Goal: Obtain resource: Download file/media

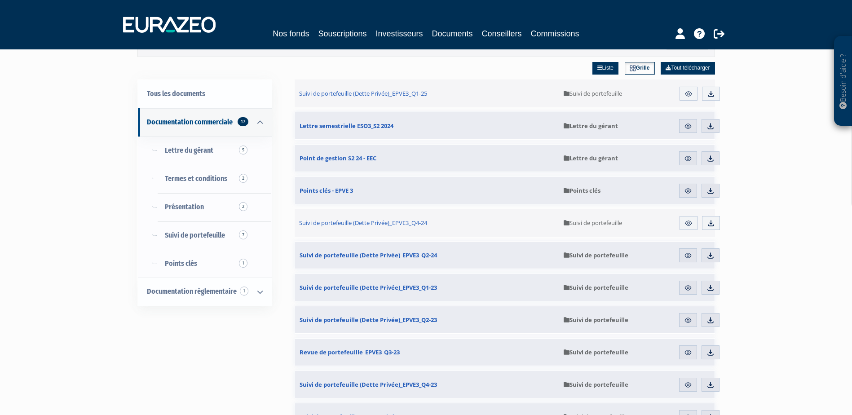
drag, startPoint x: 13, startPoint y: 148, endPoint x: 22, endPoint y: 178, distance: 31.1
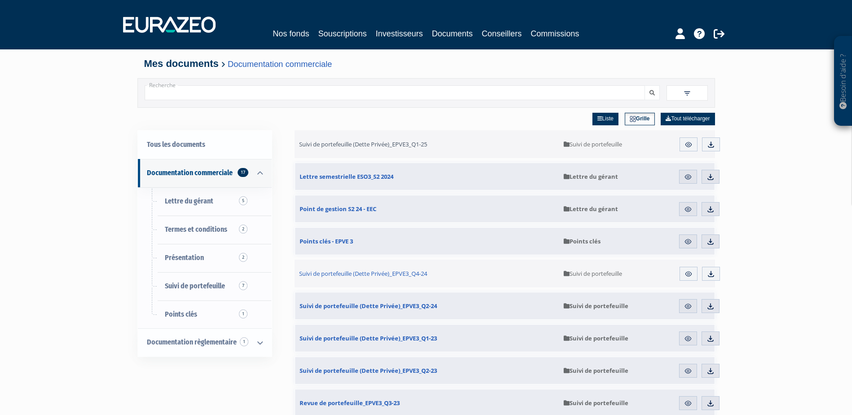
drag, startPoint x: 304, startPoint y: 140, endPoint x: 313, endPoint y: 117, distance: 24.9
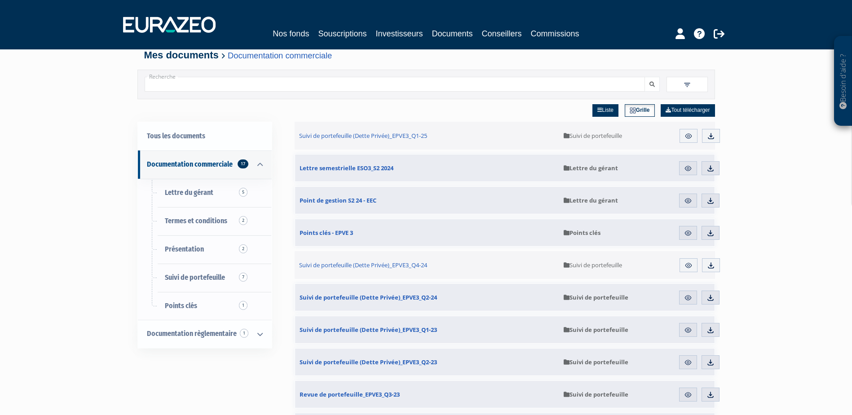
scroll to position [11, 0]
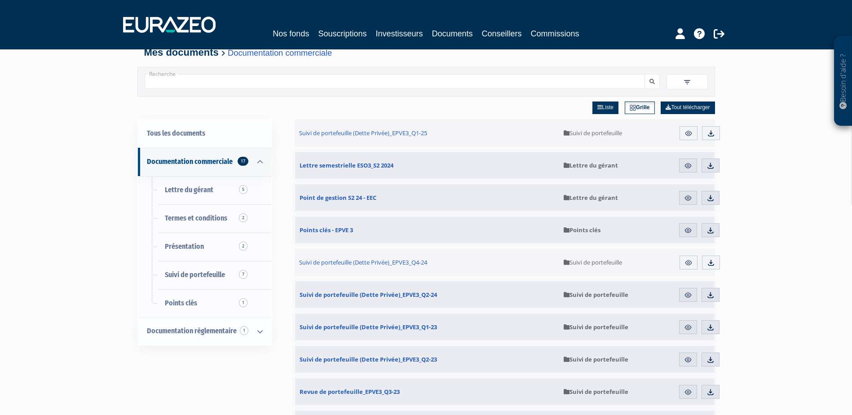
drag, startPoint x: 280, startPoint y: 86, endPoint x: 277, endPoint y: 99, distance: 13.4
click at [181, 303] on span "Points clés 1" at bounding box center [181, 303] width 32 height 9
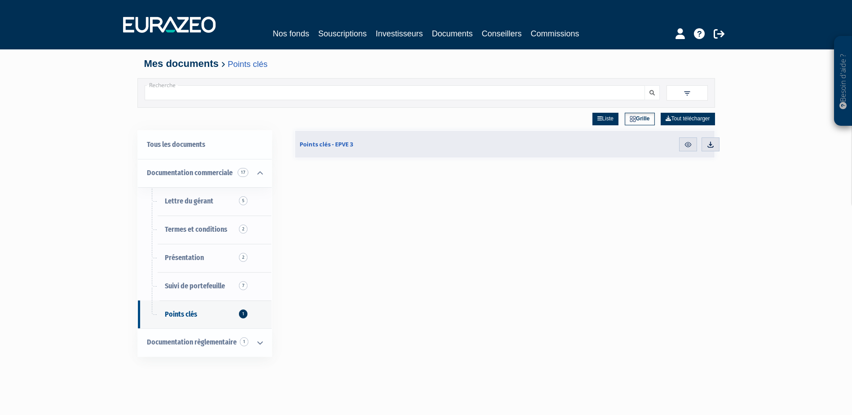
scroll to position [203, 0]
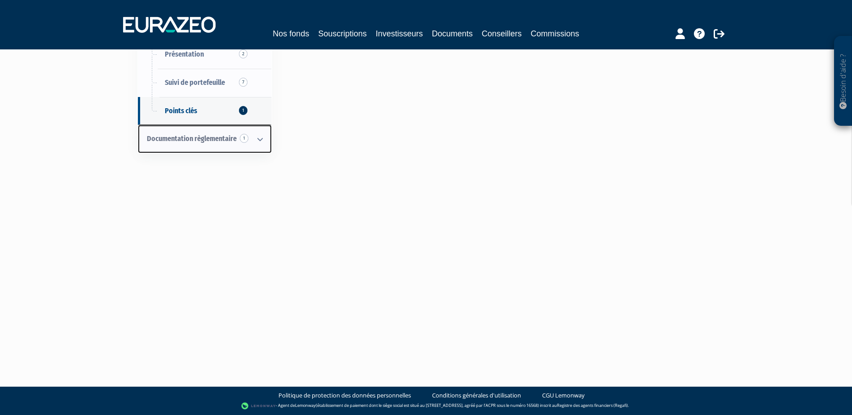
click at [243, 137] on span "1" at bounding box center [244, 138] width 9 height 9
click at [261, 142] on icon at bounding box center [259, 139] width 23 height 28
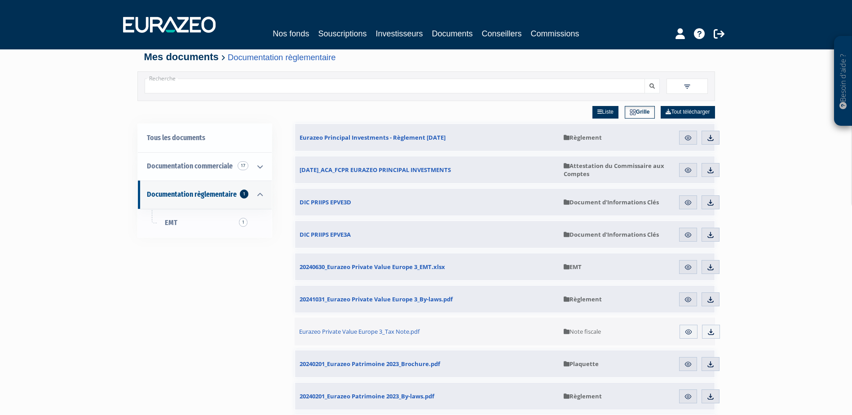
scroll to position [8, 0]
drag, startPoint x: 497, startPoint y: 96, endPoint x: 497, endPoint y: 103, distance: 7.2
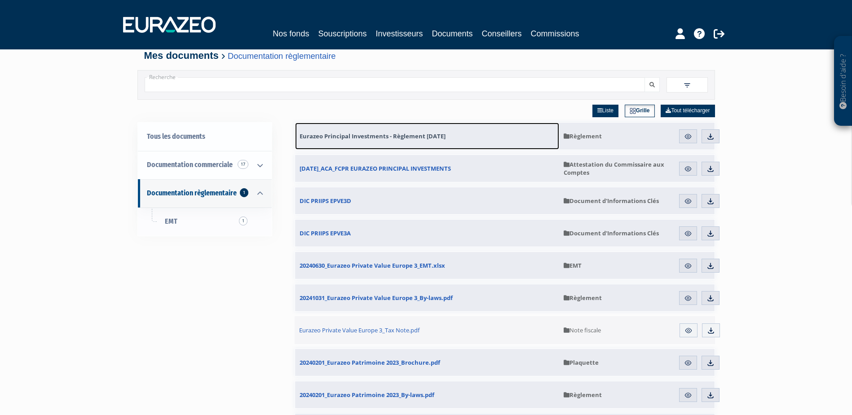
click at [463, 135] on link "Eurazeo Principal Investments - Règlement 05.06.2025" at bounding box center [427, 136] width 264 height 27
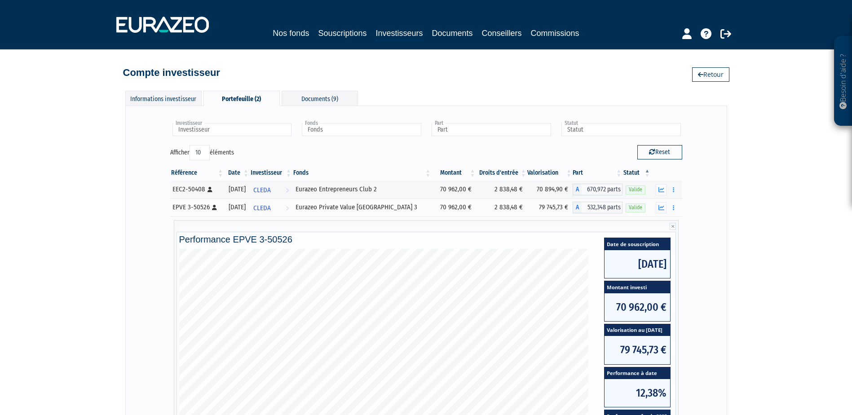
scroll to position [45, 0]
